Goal: Transaction & Acquisition: Subscribe to service/newsletter

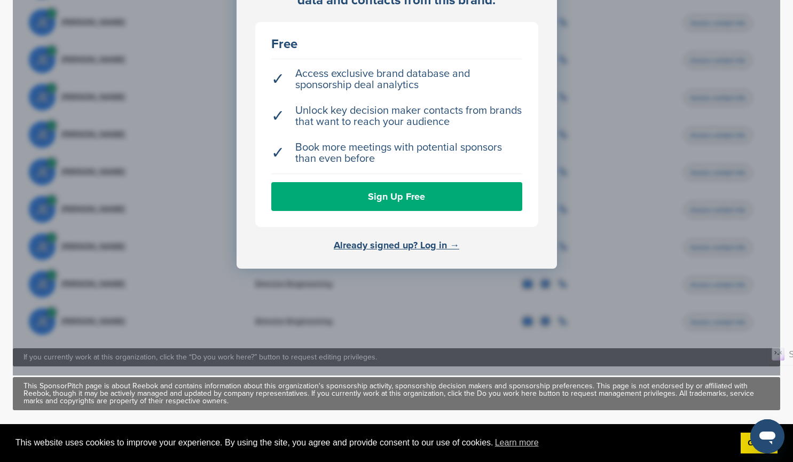
scroll to position [534, 0]
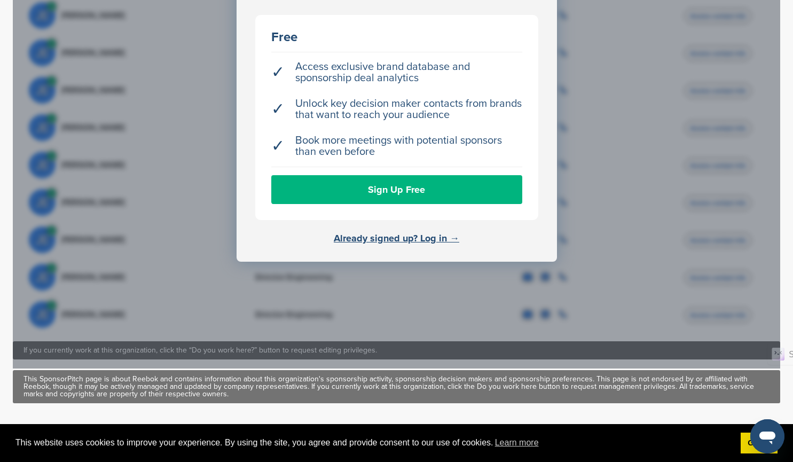
click at [378, 176] on link "Sign Up Free" at bounding box center [396, 189] width 251 height 29
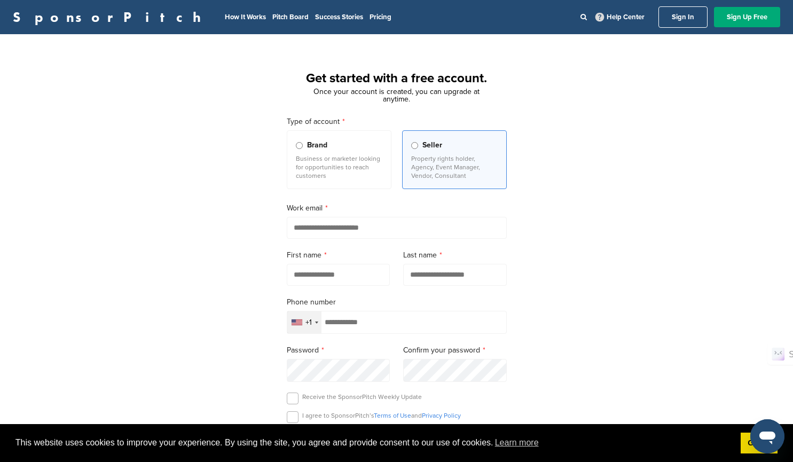
click at [329, 225] on input "email" at bounding box center [397, 228] width 220 height 22
type input "**********"
click at [325, 278] on input "text" at bounding box center [339, 275] width 104 height 22
type input "***"
type input "******"
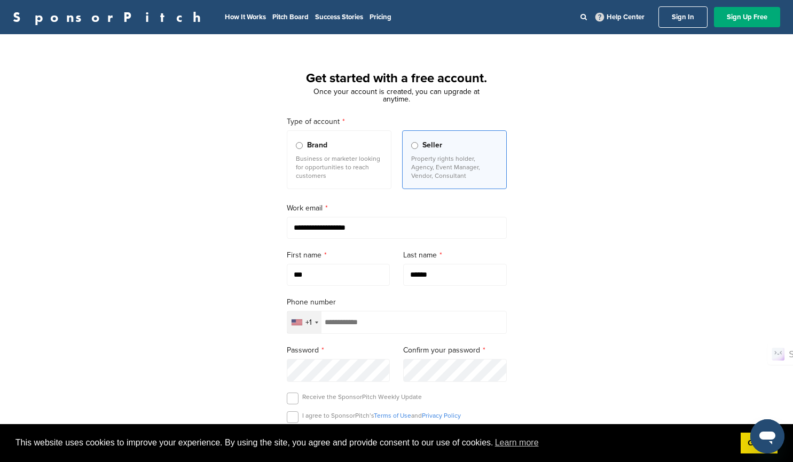
click at [316, 323] on div "+1" at bounding box center [304, 322] width 34 height 22
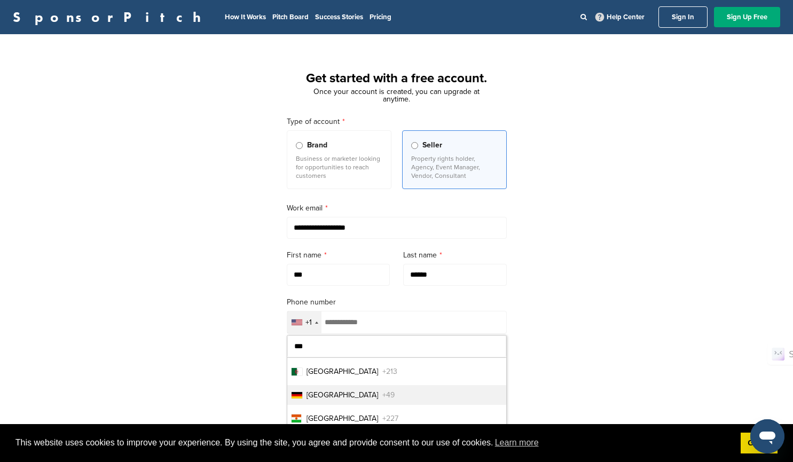
type input "***"
click at [363, 397] on li "Germany +49" at bounding box center [396, 395] width 219 height 20
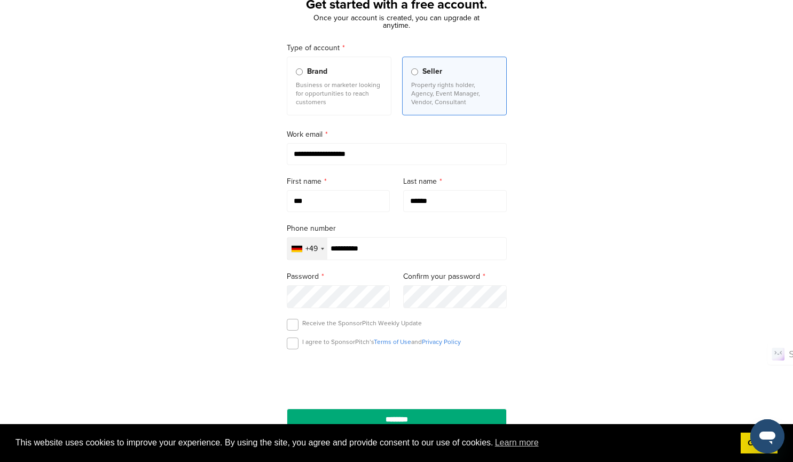
scroll to position [214, 0]
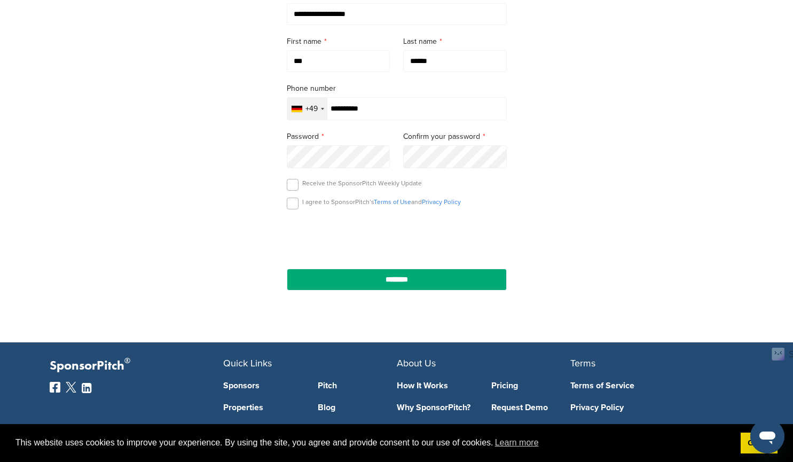
type input "**********"
click at [308, 14] on input "**********" at bounding box center [397, 14] width 220 height 22
type input "**********"
click at [292, 207] on label at bounding box center [293, 204] width 12 height 12
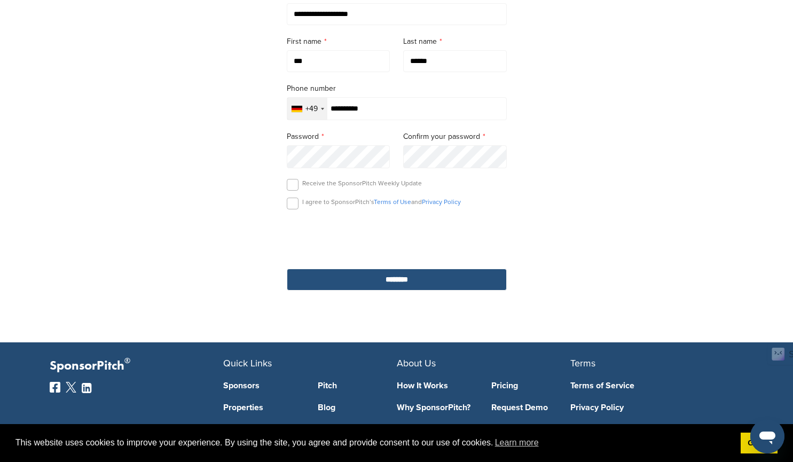
click at [399, 280] on input "********" at bounding box center [397, 280] width 220 height 22
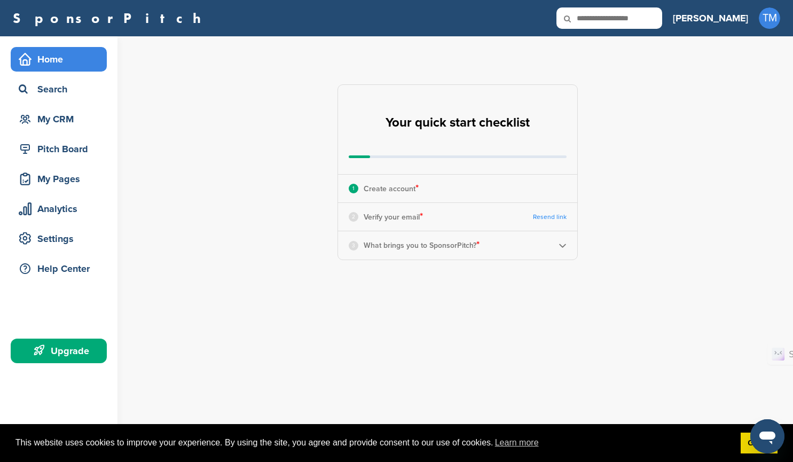
click at [561, 246] on img at bounding box center [563, 245] width 8 height 8
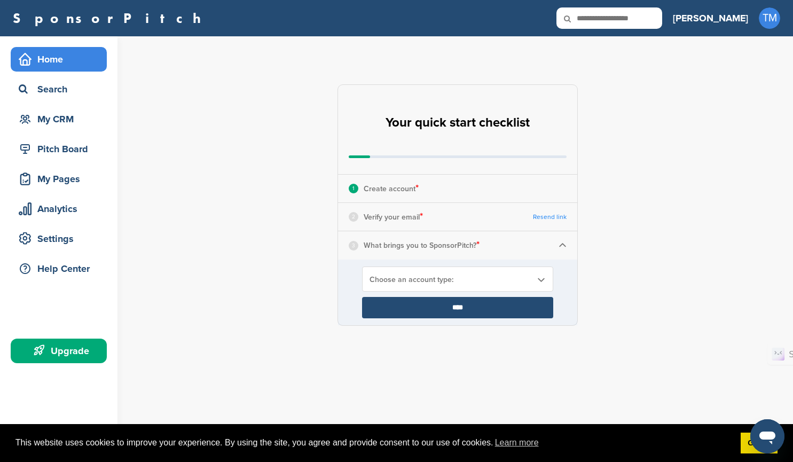
click at [495, 280] on span "Choose an account type:" at bounding box center [451, 279] width 162 height 9
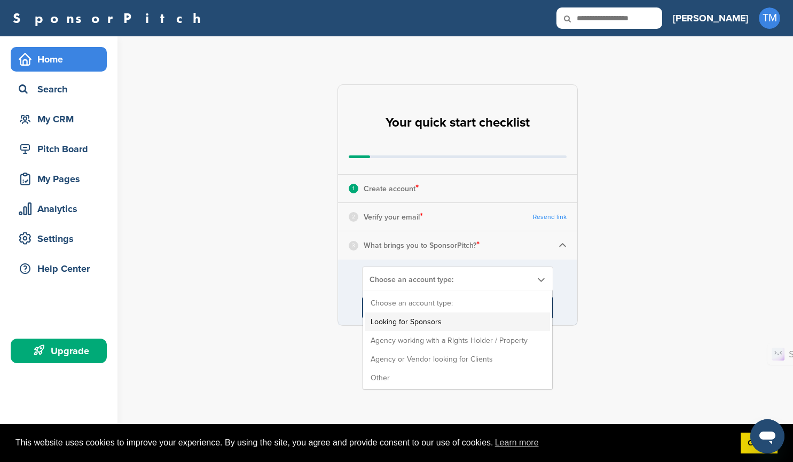
click at [486, 322] on li "Looking for Sponsors" at bounding box center [457, 321] width 185 height 19
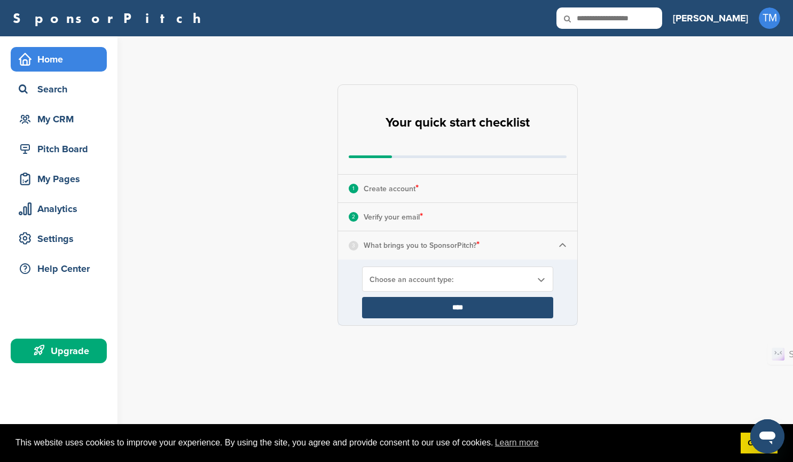
click at [483, 280] on span "Choose an account type:" at bounding box center [451, 279] width 162 height 9
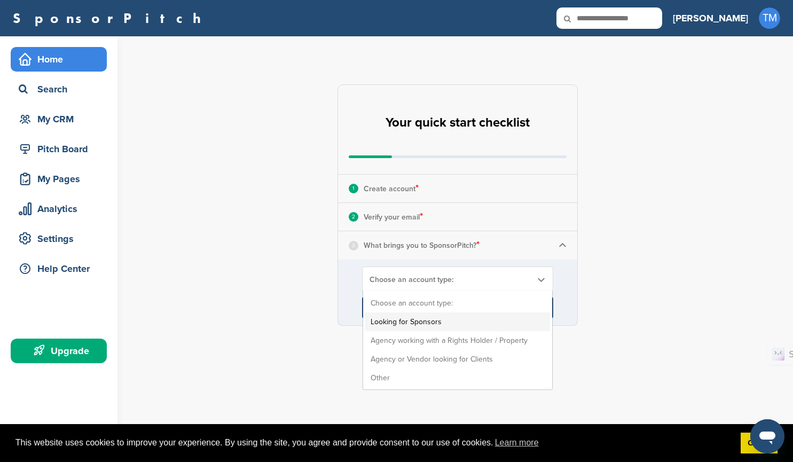
click at [448, 321] on li "Looking for Sponsors" at bounding box center [457, 321] width 185 height 19
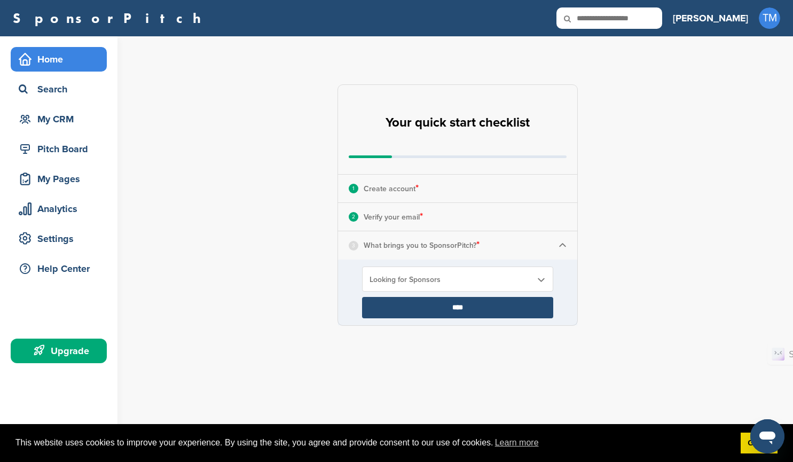
click at [459, 308] on input "****" at bounding box center [457, 307] width 191 height 21
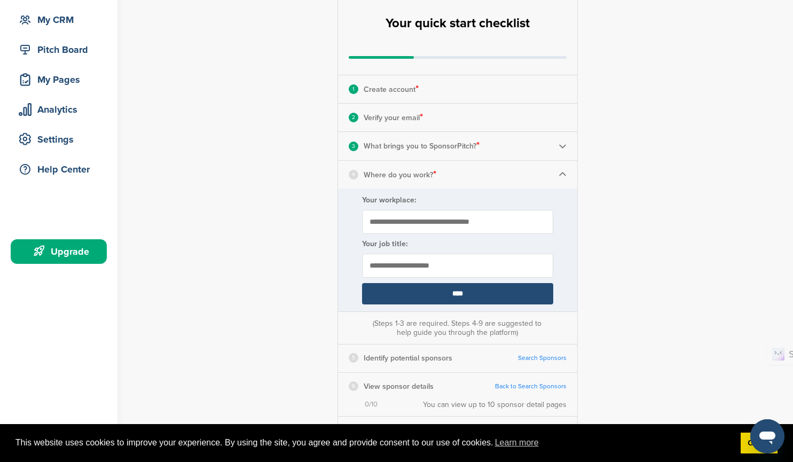
scroll to position [107, 0]
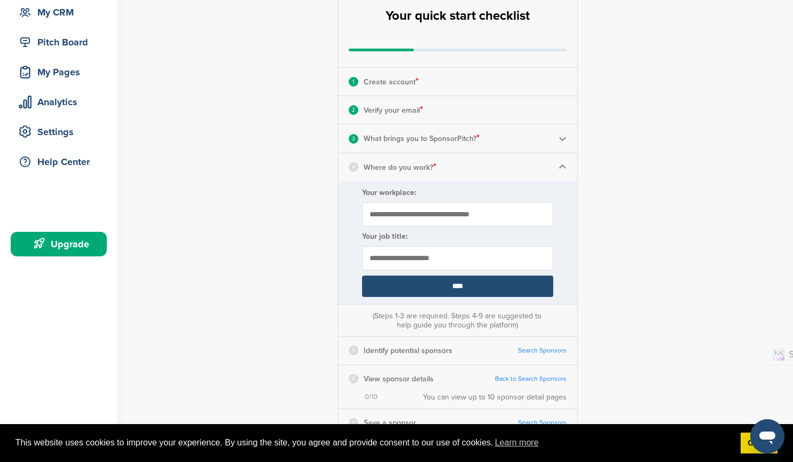
click at [435, 216] on input "Your workplace:" at bounding box center [457, 214] width 191 height 24
type input "**********"
click at [426, 258] on input "text" at bounding box center [457, 258] width 191 height 24
type input "*"
type input "**********"
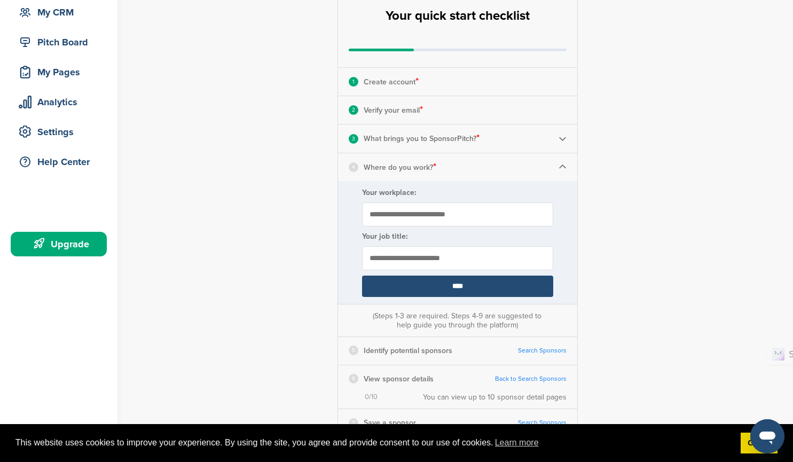
click at [462, 287] on input "****" at bounding box center [457, 286] width 191 height 21
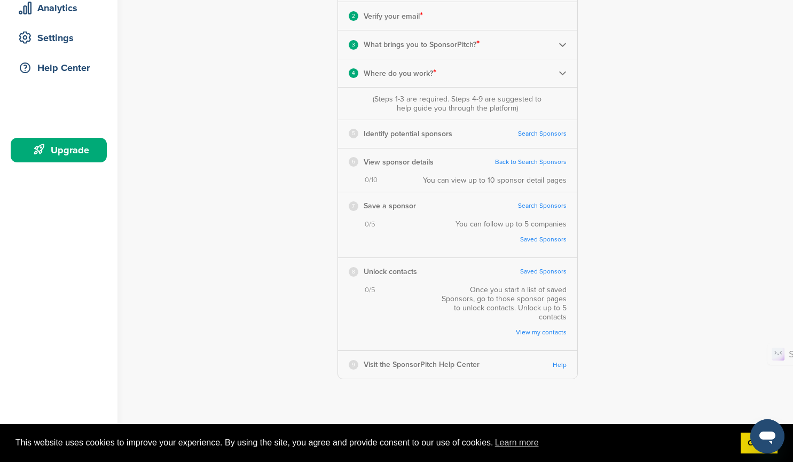
scroll to position [214, 0]
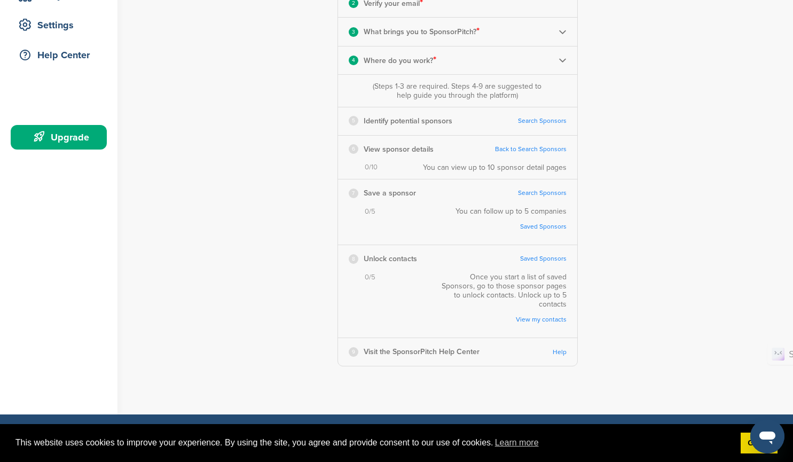
click at [533, 121] on link "Search Sponsors" at bounding box center [542, 121] width 49 height 8
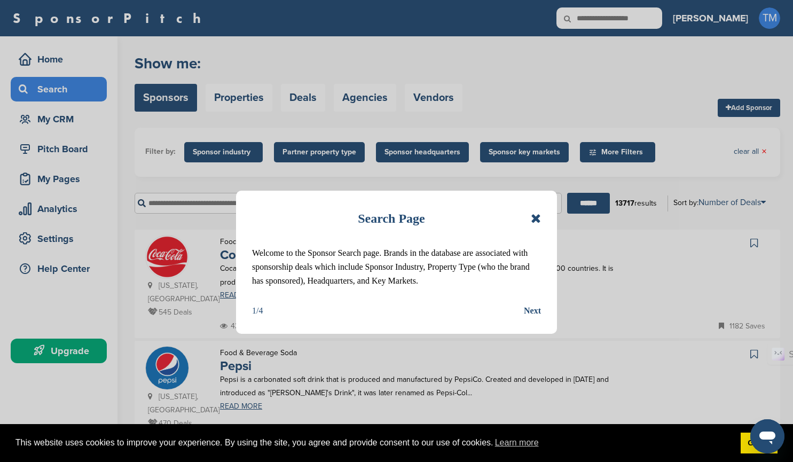
click at [534, 318] on div "Next" at bounding box center [532, 311] width 17 height 14
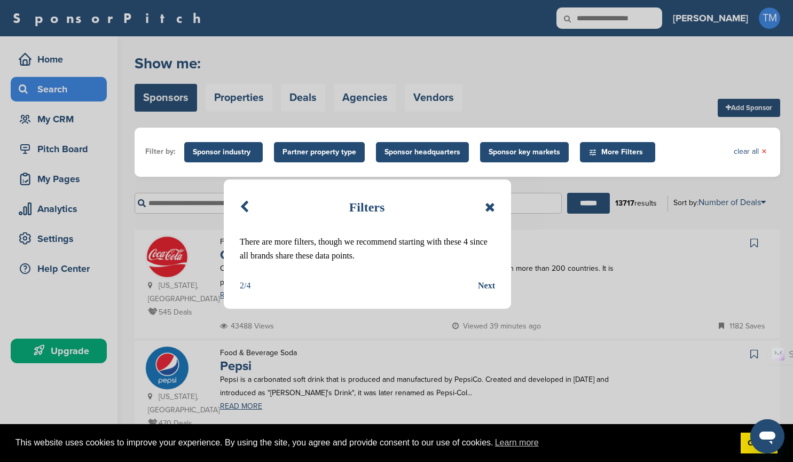
click at [489, 285] on div "Next" at bounding box center [486, 286] width 17 height 14
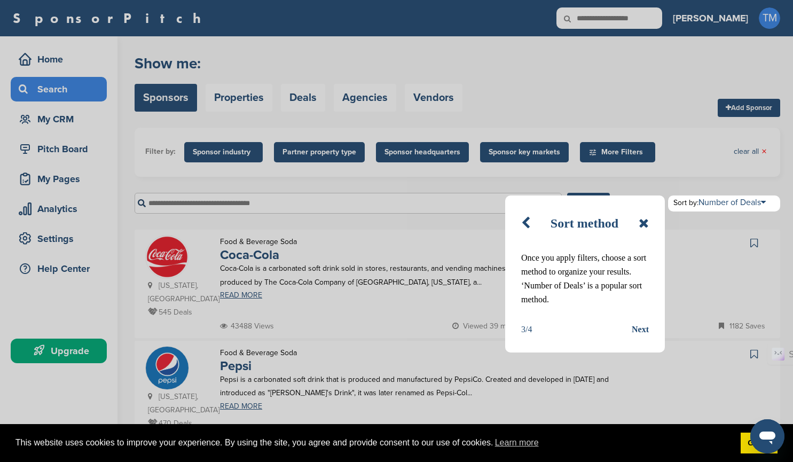
click at [639, 329] on div "Next" at bounding box center [640, 330] width 17 height 14
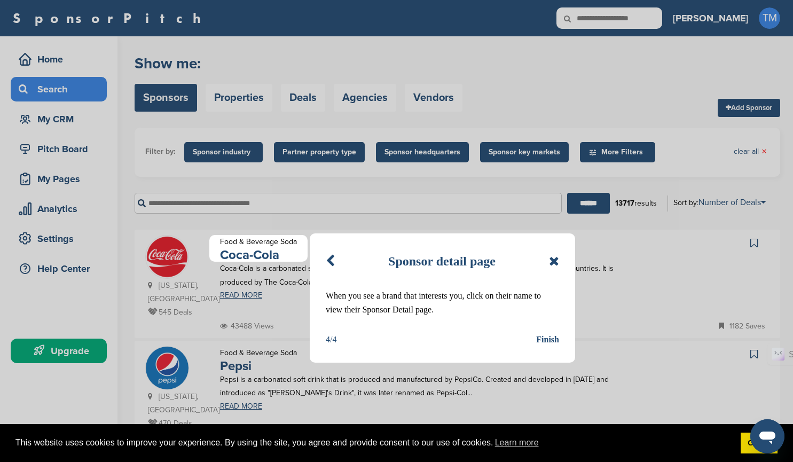
click at [540, 340] on div "Finish" at bounding box center [547, 340] width 23 height 14
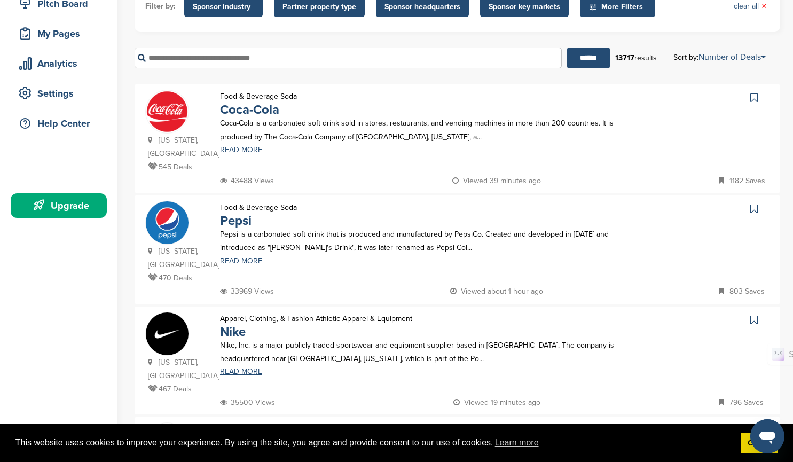
scroll to position [53, 0]
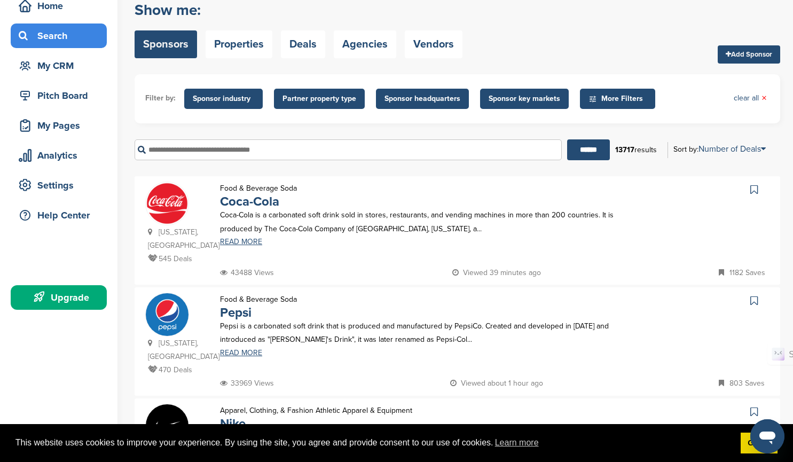
click at [753, 191] on icon at bounding box center [753, 189] width 7 height 11
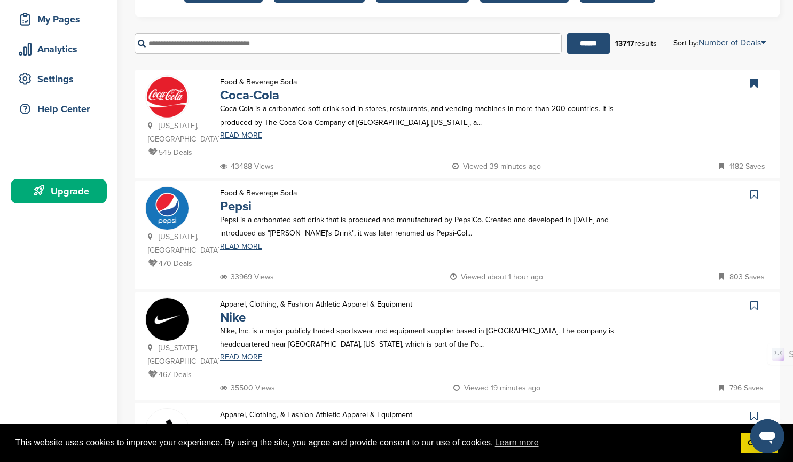
scroll to position [160, 0]
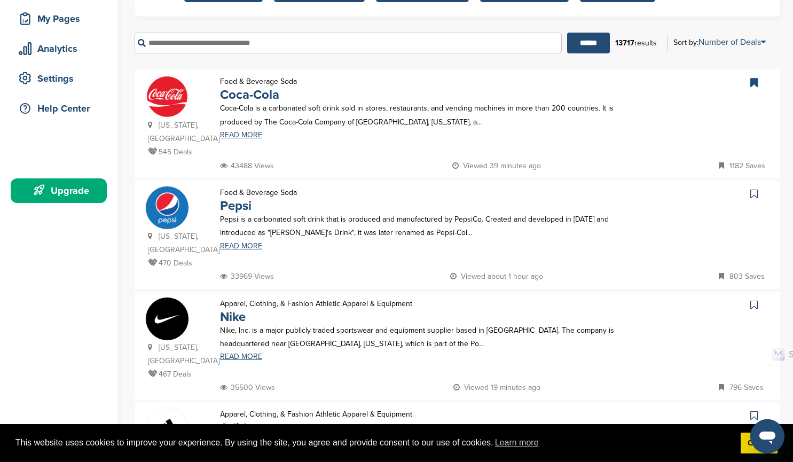
click at [752, 189] on icon at bounding box center [753, 194] width 7 height 11
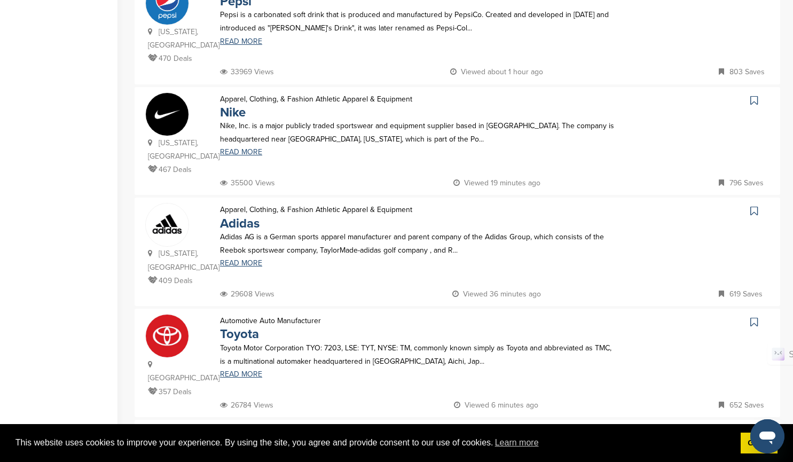
scroll to position [374, 0]
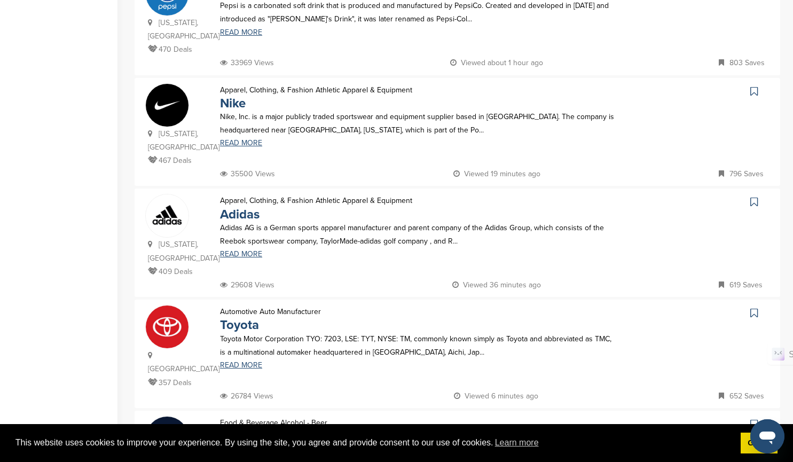
click at [753, 197] on icon at bounding box center [753, 202] width 7 height 11
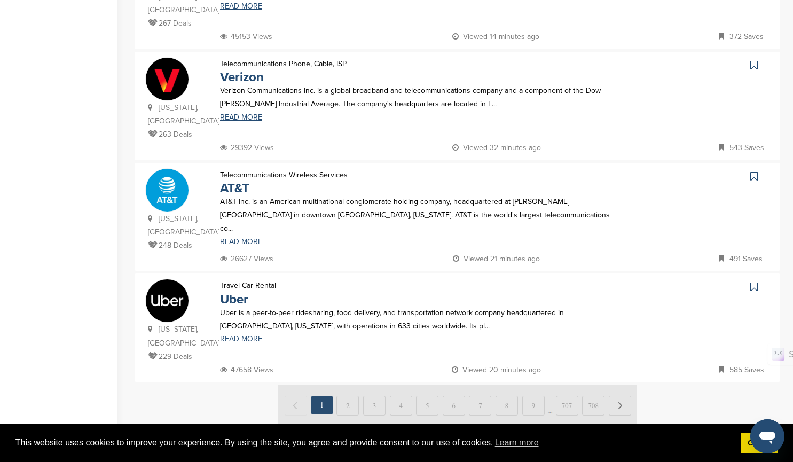
scroll to position [961, 0]
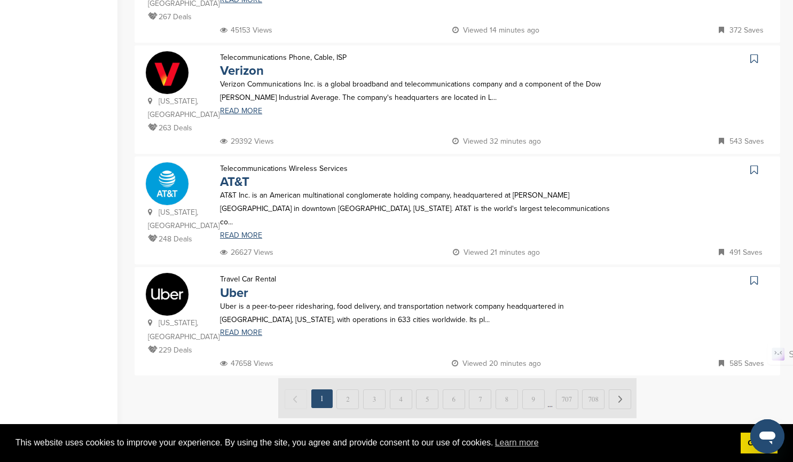
click at [348, 378] on img at bounding box center [457, 398] width 358 height 40
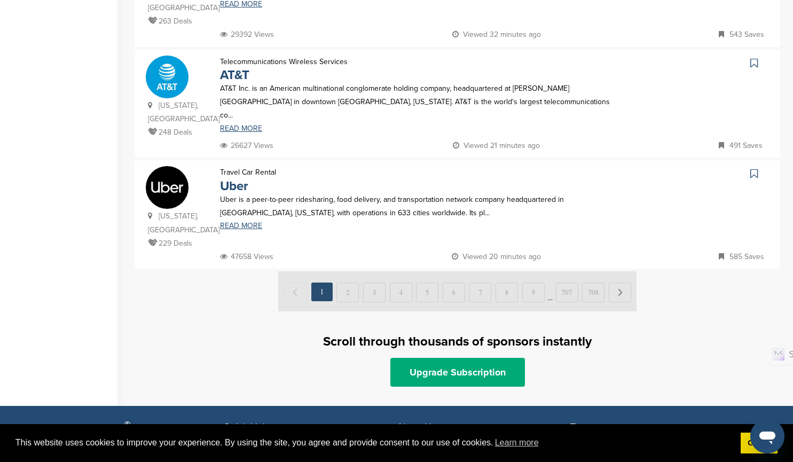
click at [344, 271] on img at bounding box center [457, 291] width 358 height 40
click at [456, 358] on link "Upgrade Subscription" at bounding box center [457, 372] width 135 height 29
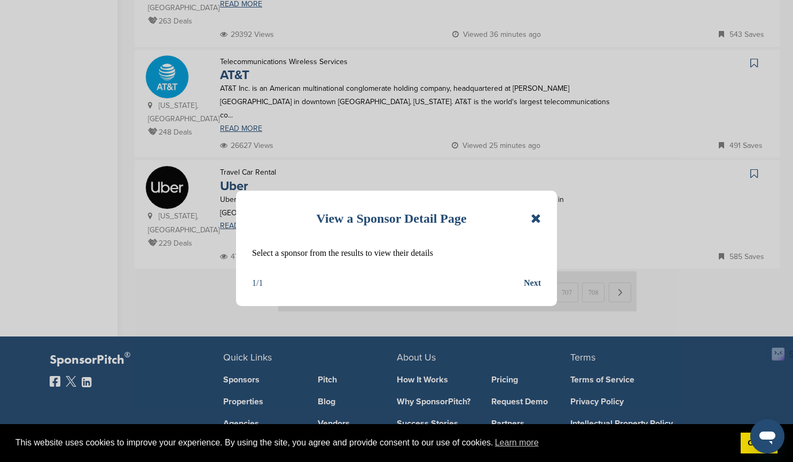
click at [538, 219] on icon at bounding box center [536, 218] width 10 height 13
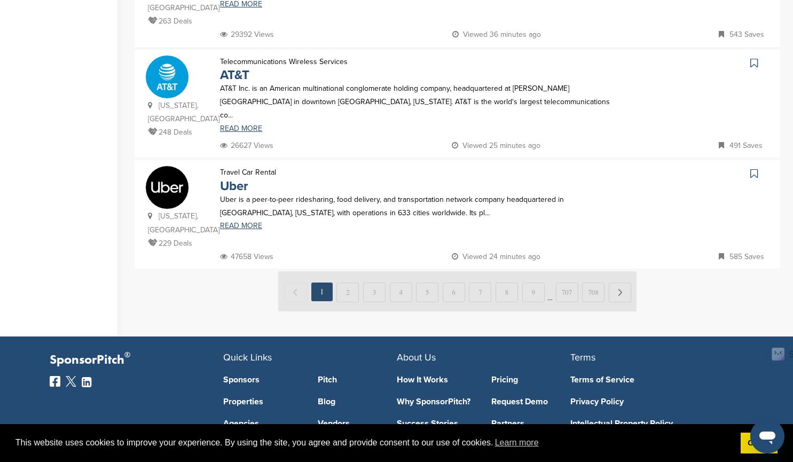
click at [348, 271] on img at bounding box center [457, 291] width 358 height 40
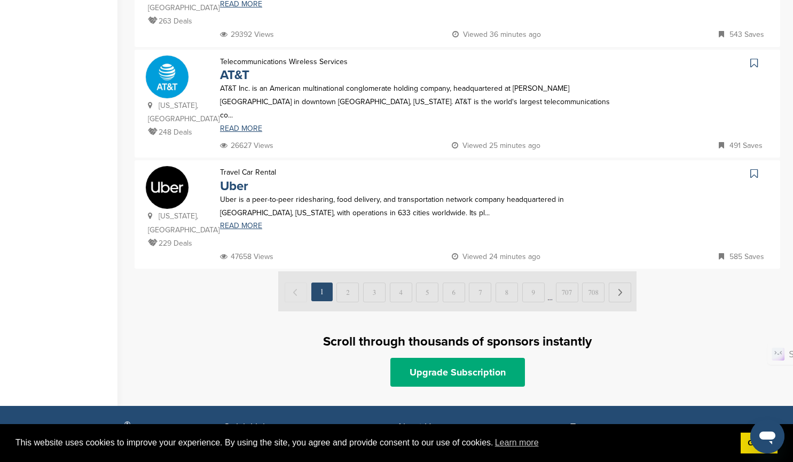
click at [619, 271] on img at bounding box center [457, 291] width 358 height 40
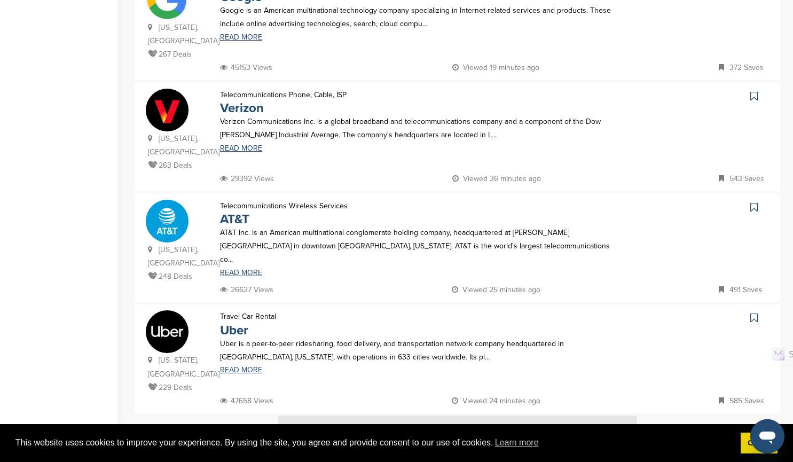
scroll to position [1084, 0]
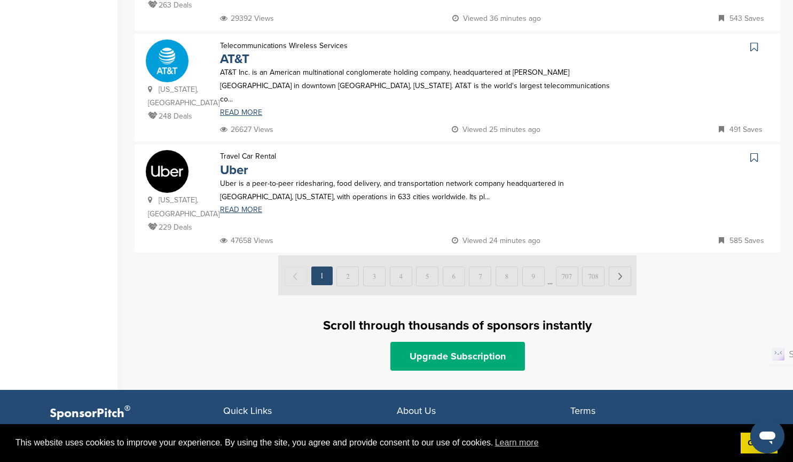
click at [618, 255] on img at bounding box center [457, 275] width 358 height 40
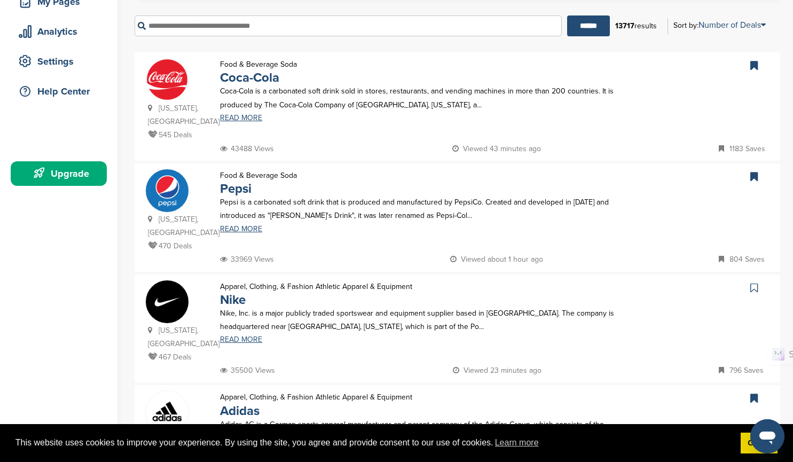
scroll to position [123, 0]
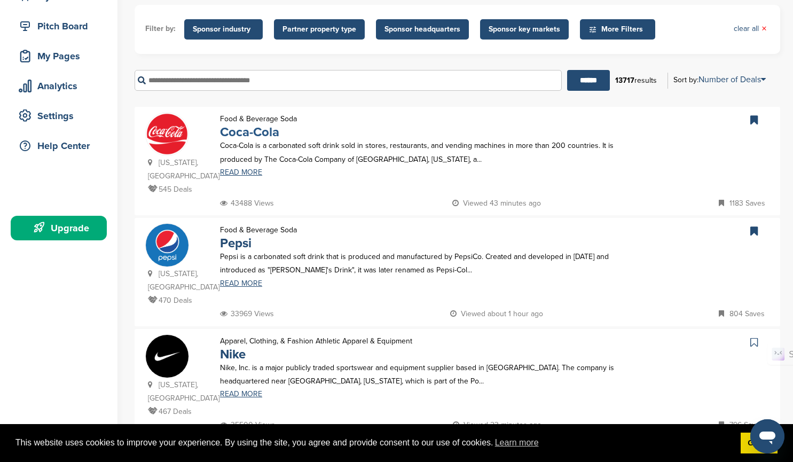
click at [259, 135] on link "Coca-Cola" at bounding box center [249, 131] width 59 height 15
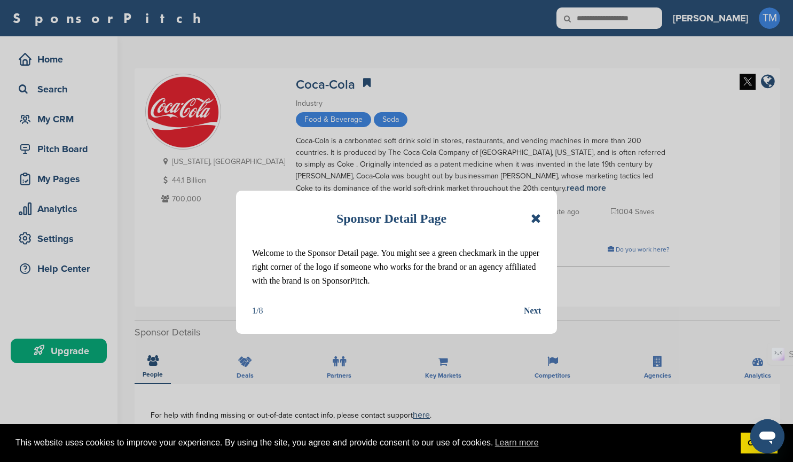
click at [532, 310] on div "Next" at bounding box center [532, 311] width 17 height 14
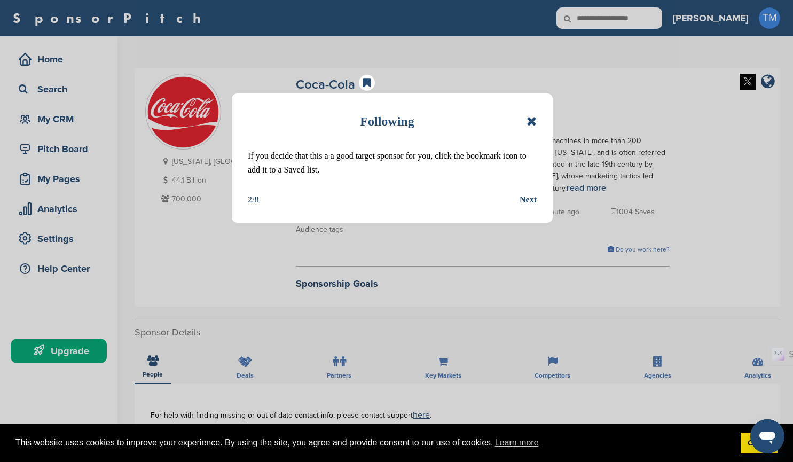
click at [524, 201] on div "Next" at bounding box center [528, 200] width 17 height 14
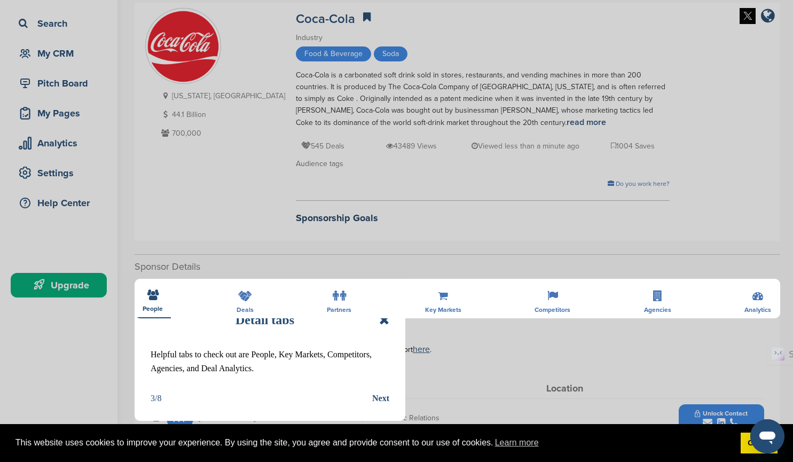
scroll to position [214, 0]
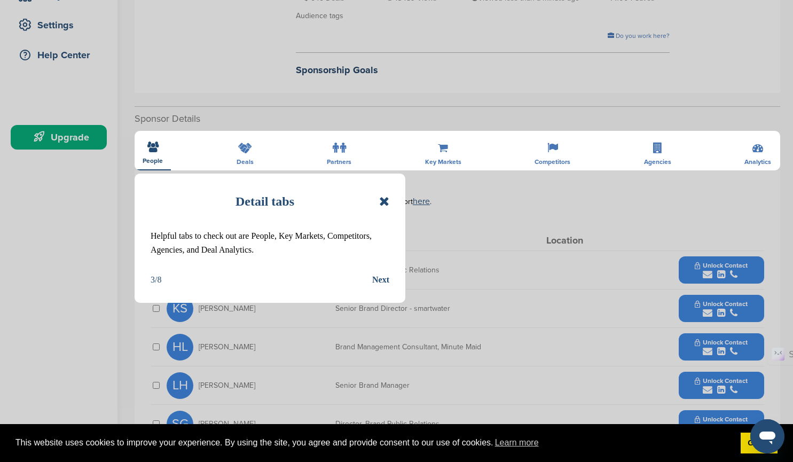
click at [382, 279] on div "Next" at bounding box center [380, 280] width 17 height 14
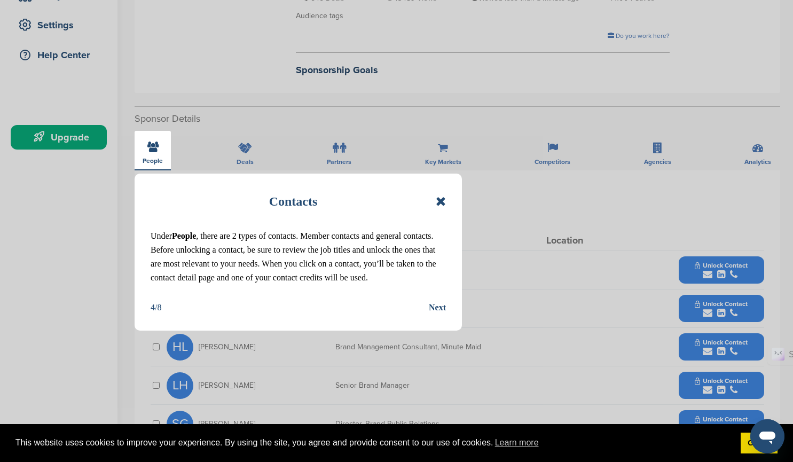
click at [435, 315] on div "Next" at bounding box center [437, 308] width 17 height 14
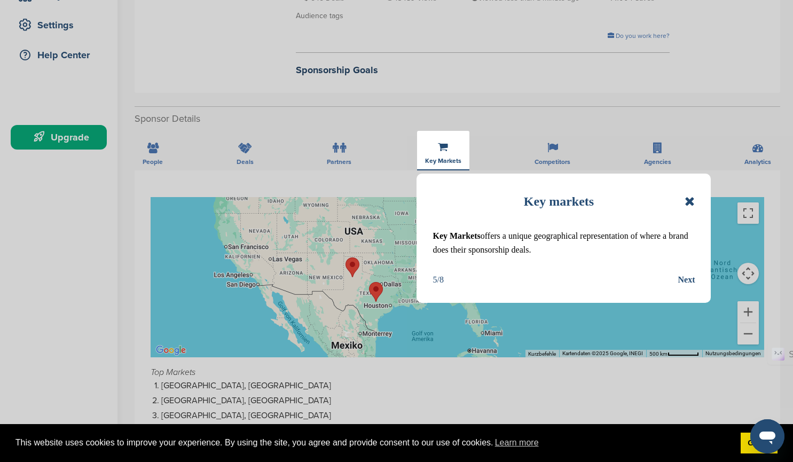
click at [687, 278] on div "Next" at bounding box center [686, 280] width 17 height 14
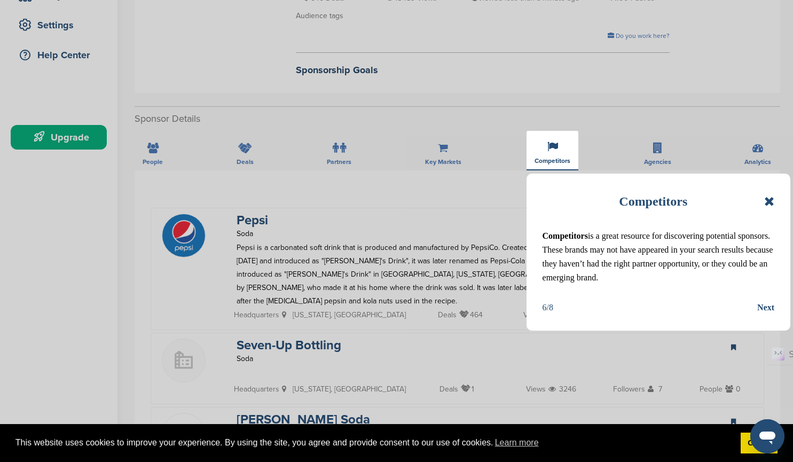
click at [767, 309] on div "Next" at bounding box center [765, 308] width 17 height 14
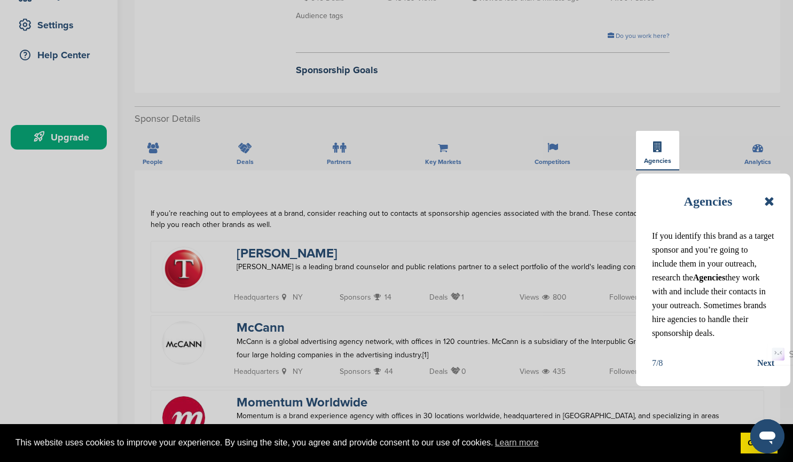
click at [766, 370] on div "Next" at bounding box center [765, 363] width 17 height 14
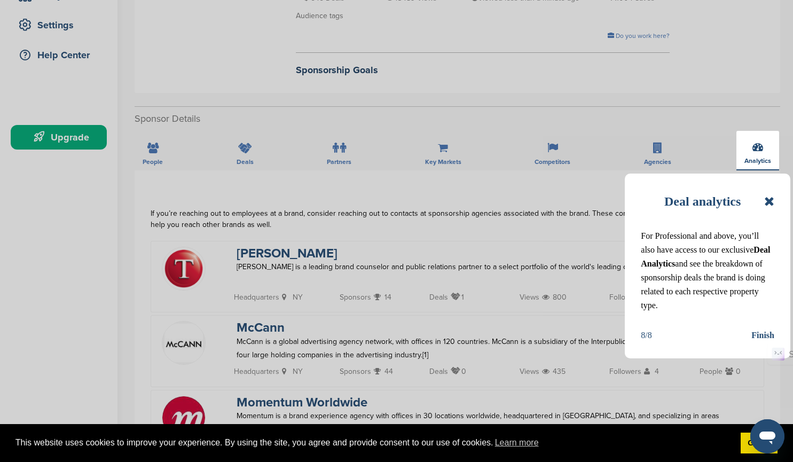
click at [769, 201] on icon at bounding box center [769, 201] width 10 height 13
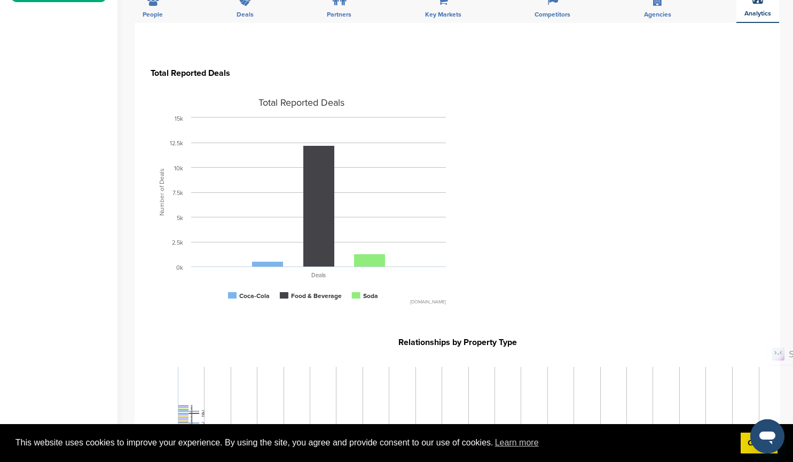
scroll to position [374, 0]
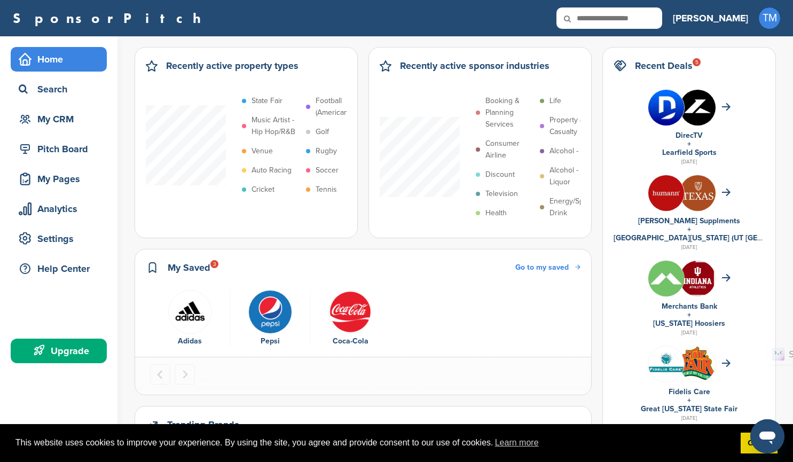
click at [662, 18] on input "text" at bounding box center [609, 17] width 106 height 21
type input "***"
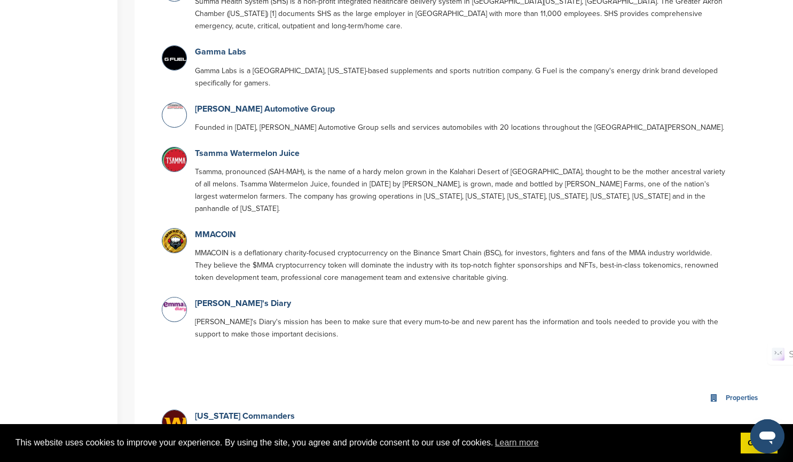
scroll to position [748, 0]
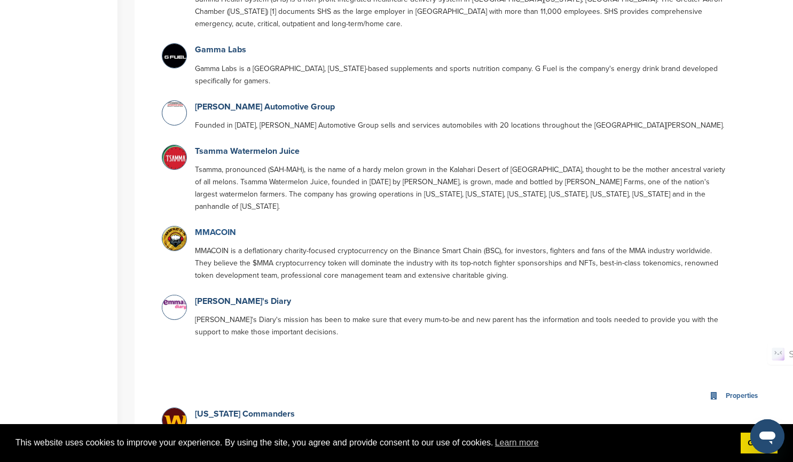
click at [219, 227] on link "MMACOIN" at bounding box center [215, 232] width 41 height 11
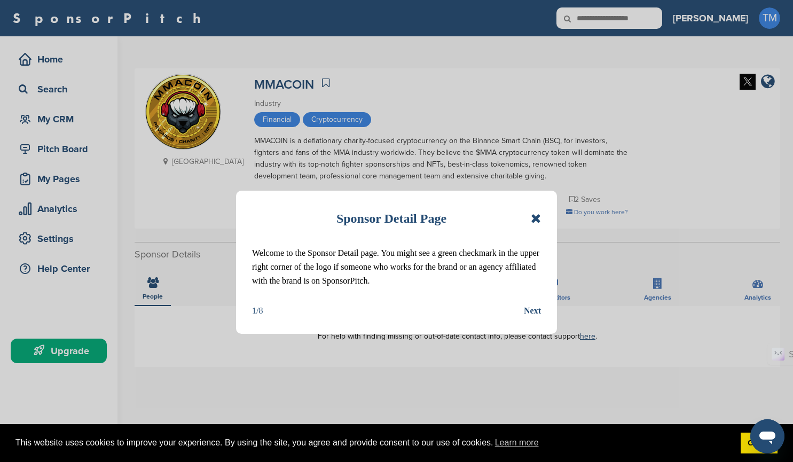
click at [535, 312] on div "Next" at bounding box center [532, 311] width 17 height 14
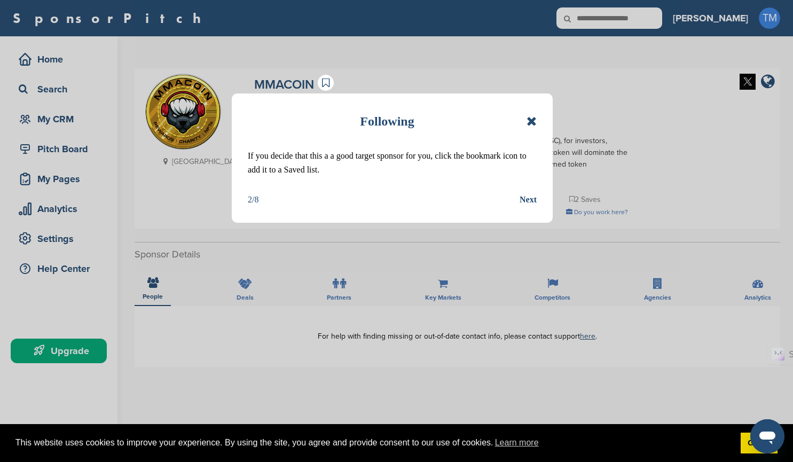
click at [530, 122] on icon at bounding box center [532, 121] width 10 height 13
